Goal: Contribute content

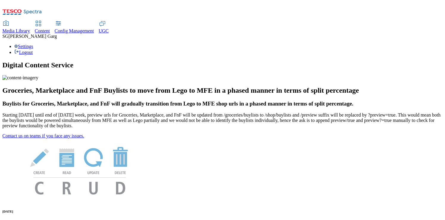
click at [50, 28] on span "Content" at bounding box center [42, 30] width 15 height 5
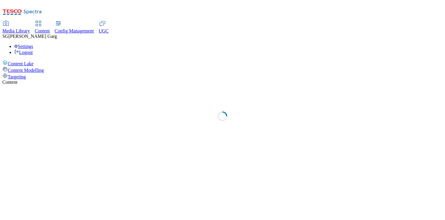
select select "group-comms"
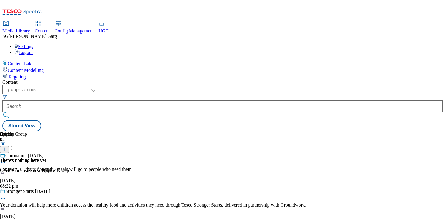
click at [30, 28] on div "Media Library" at bounding box center [16, 30] width 28 height 5
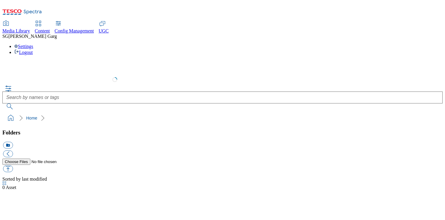
select select "flare-test"
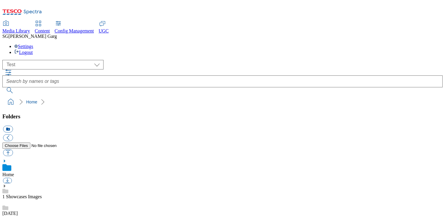
scroll to position [0, 0]
click at [13, 149] on button "button" at bounding box center [8, 152] width 10 height 7
type input "C:\fakepath\Screenshot 2025-09-19 at 4.20.44 PM.png"
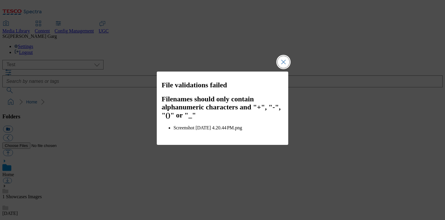
click at [284, 67] on button "Close Modal" at bounding box center [284, 62] width 12 height 12
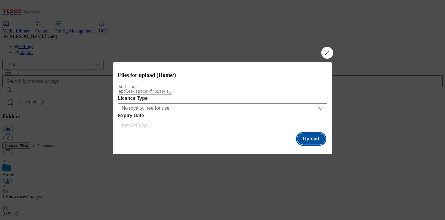
click at [306, 141] on button "Upload" at bounding box center [311, 138] width 28 height 11
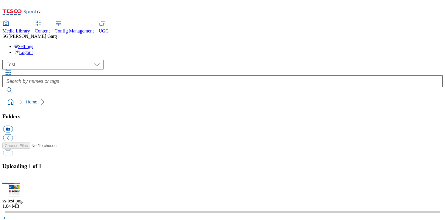
scroll to position [125, 0]
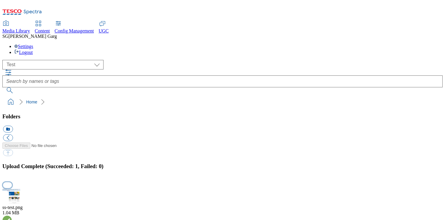
click at [12, 182] on button "button" at bounding box center [7, 185] width 9 height 6
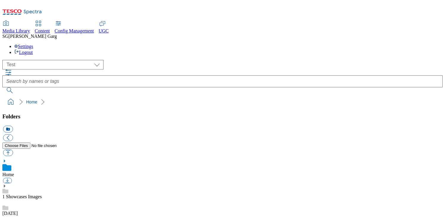
scroll to position [0, 0]
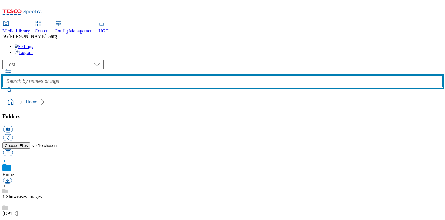
click at [200, 75] on input "text" at bounding box center [222, 81] width 440 height 12
type input "ss-test"
